Goal: Transaction & Acquisition: Purchase product/service

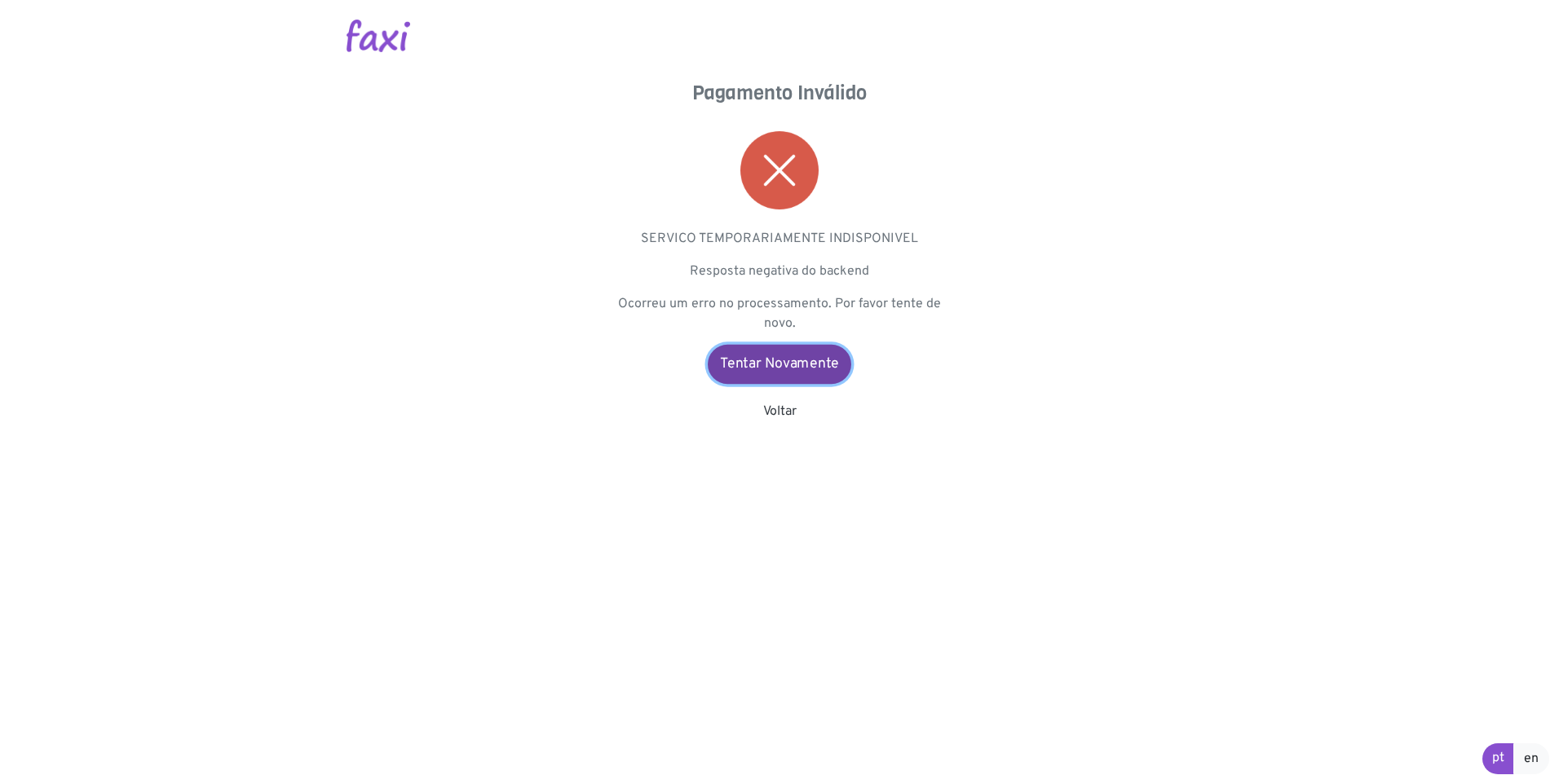
click at [807, 372] on link "Tentar Novamente" at bounding box center [779, 364] width 143 height 39
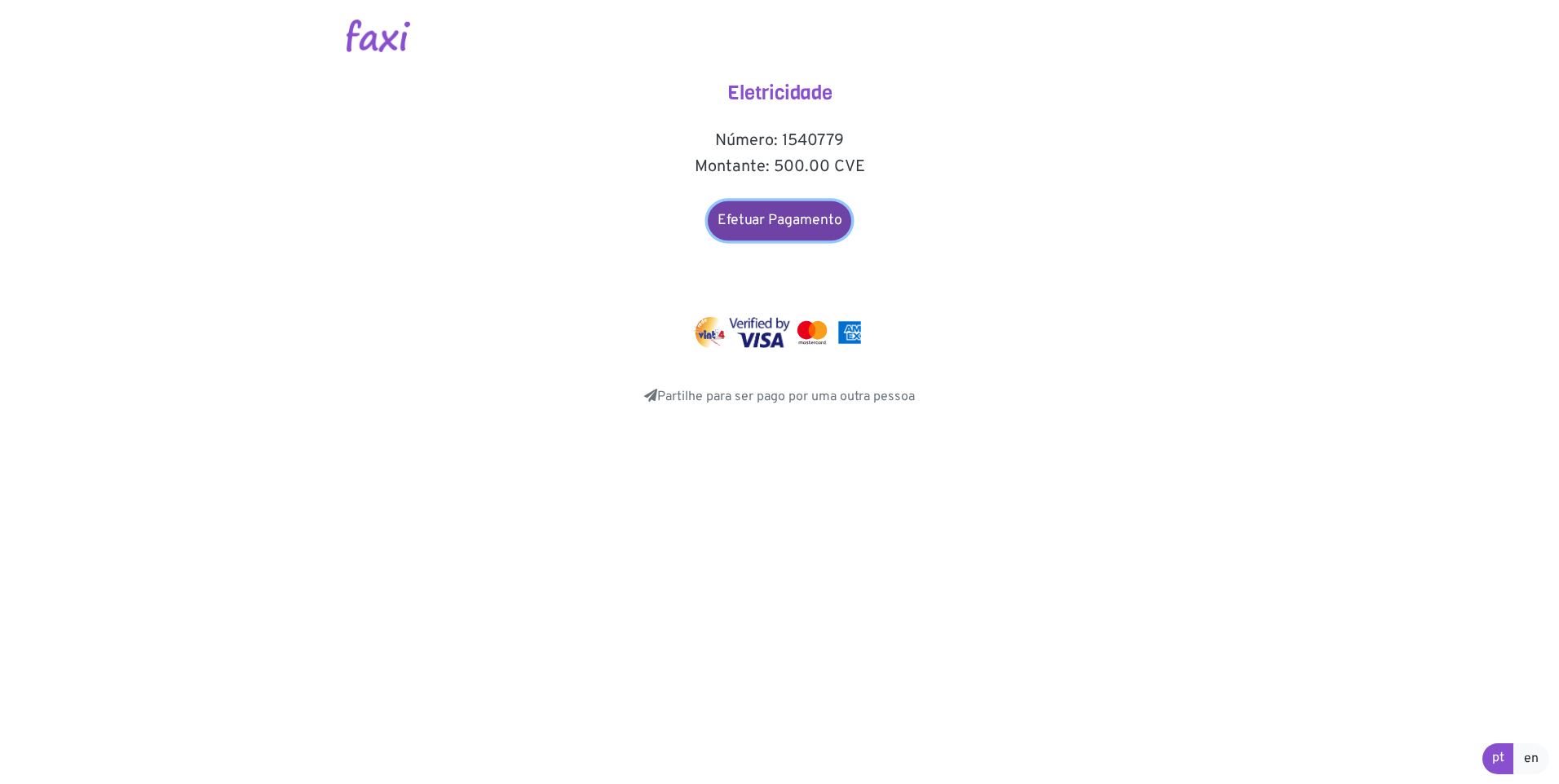
click at [789, 218] on link "Efetuar Pagamento" at bounding box center [779, 220] width 143 height 39
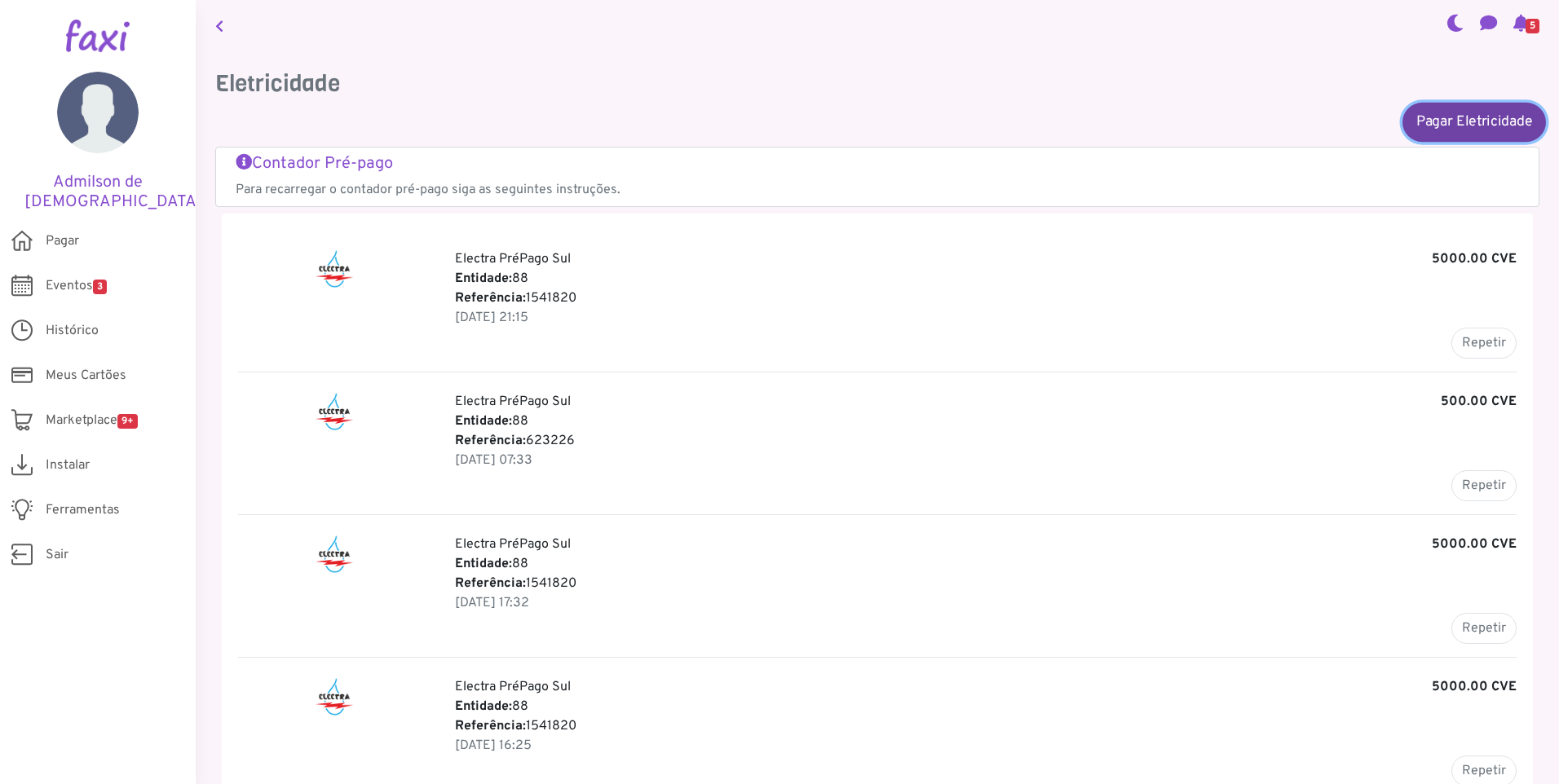
click at [1484, 118] on link "Pagar Eletricidade" at bounding box center [1474, 121] width 143 height 39
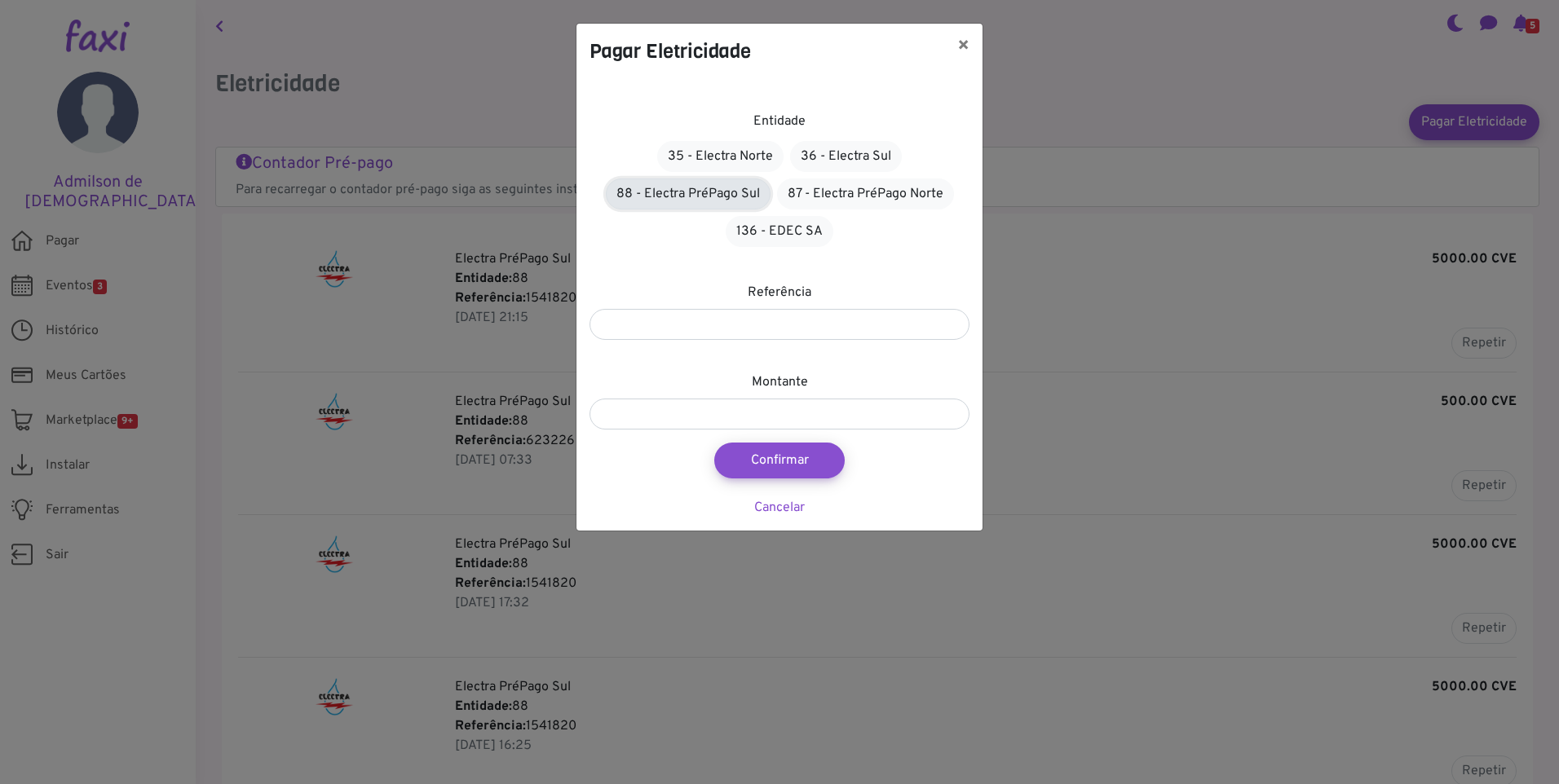
click at [732, 189] on link "88 - Electra PréPago Sul" at bounding box center [688, 194] width 165 height 31
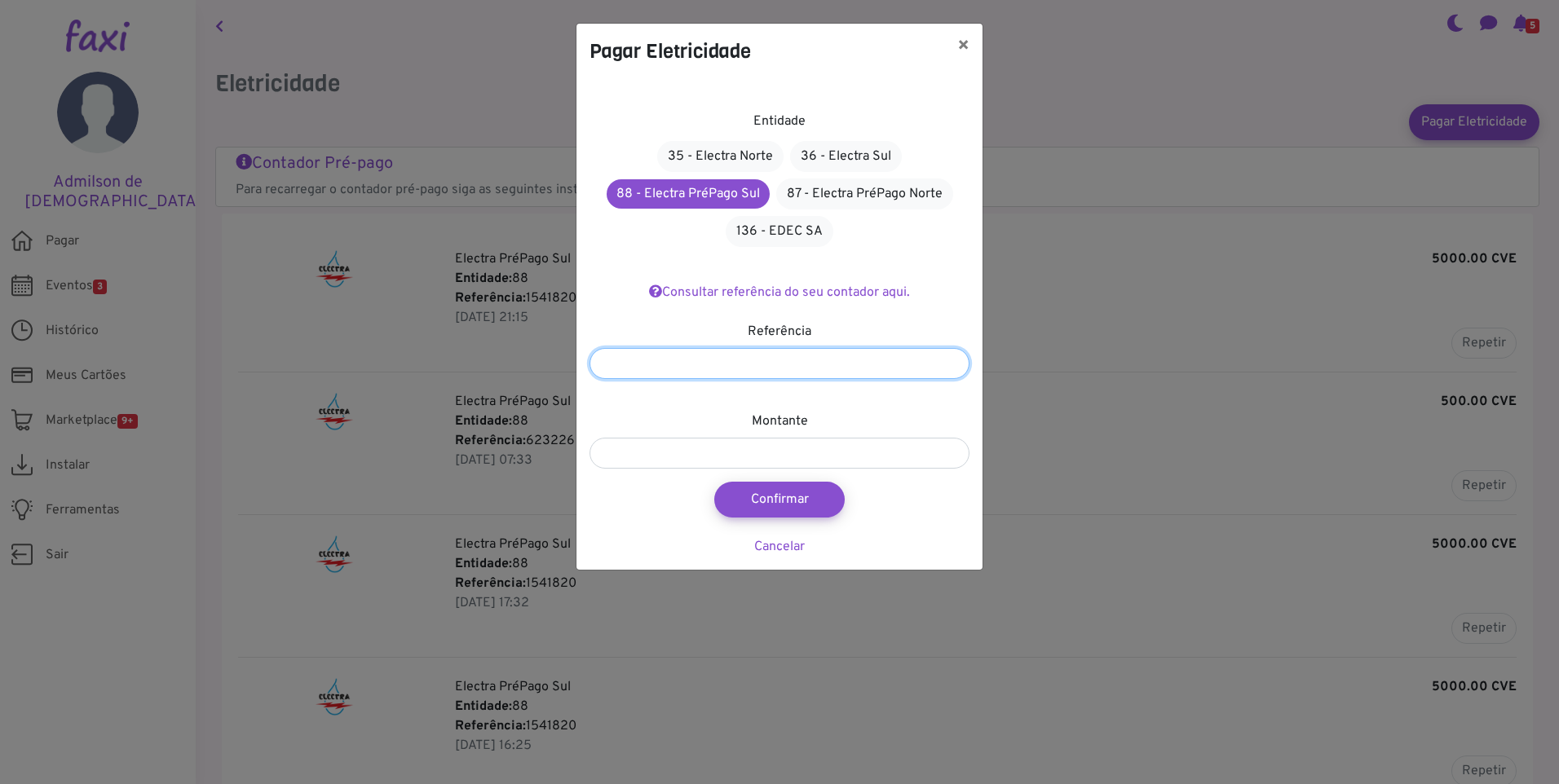
click at [746, 361] on input "number" at bounding box center [780, 363] width 380 height 31
click at [956, 44] on button "×" at bounding box center [963, 46] width 38 height 45
